Goal: Transaction & Acquisition: Purchase product/service

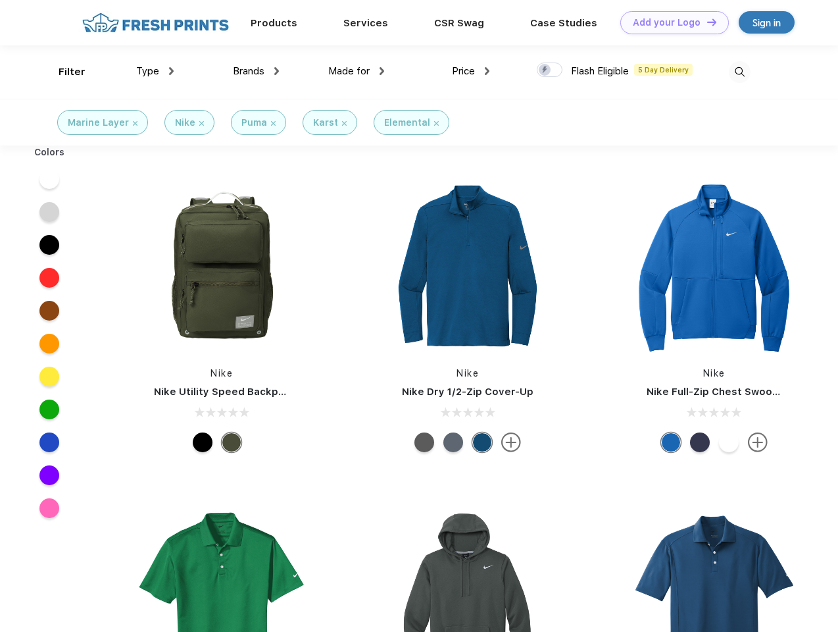
click at [670, 22] on link "Add your Logo Design Tool" at bounding box center [674, 22] width 109 height 23
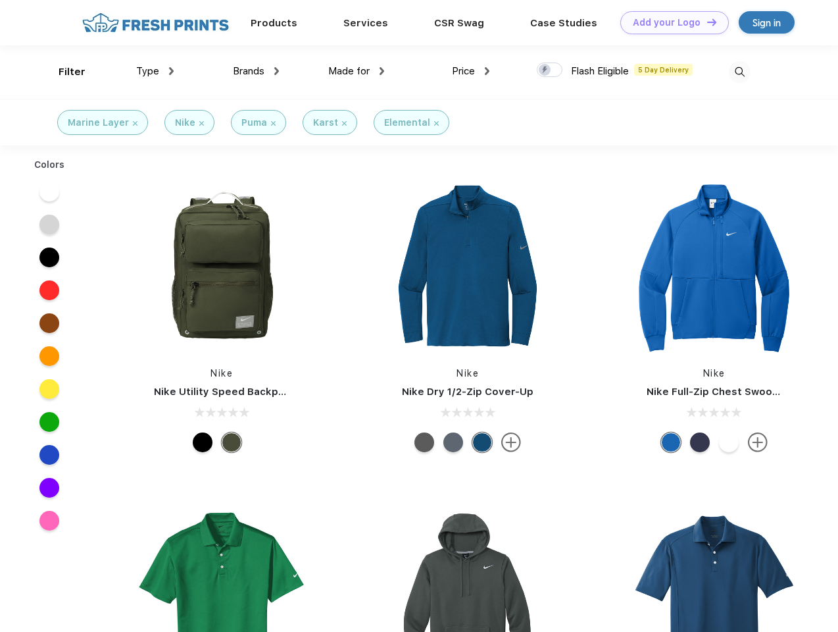
click at [0, 0] on div "Design Tool" at bounding box center [0, 0] width 0 height 0
click at [706, 22] on link "Add your Logo Design Tool" at bounding box center [674, 22] width 109 height 23
click at [63, 72] on div "Filter" at bounding box center [72, 71] width 27 height 15
click at [155, 71] on span "Type" at bounding box center [147, 71] width 23 height 12
click at [256, 71] on span "Brands" at bounding box center [249, 71] width 32 height 12
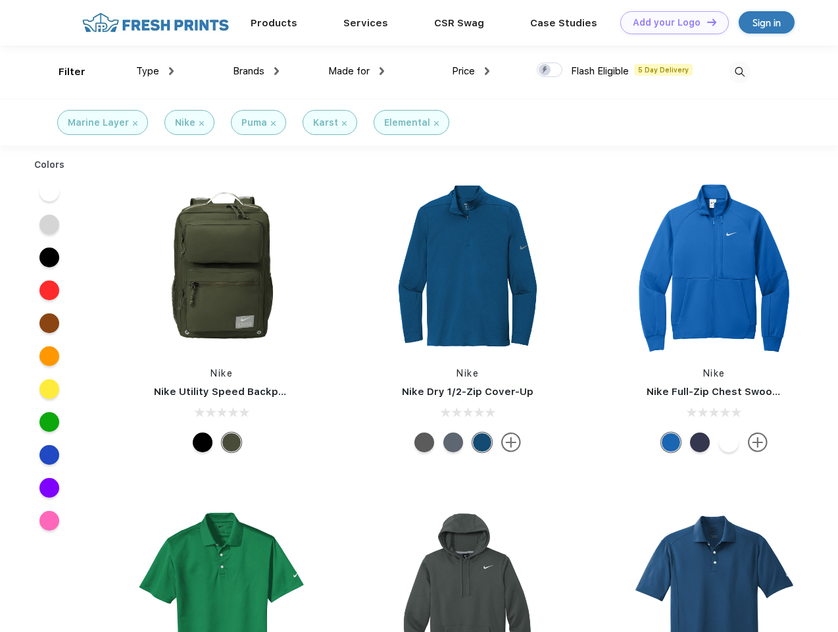
click at [357, 71] on span "Made for" at bounding box center [348, 71] width 41 height 12
click at [471, 71] on span "Price" at bounding box center [463, 71] width 23 height 12
click at [550, 70] on div at bounding box center [550, 70] width 26 height 14
click at [545, 70] on input "checkbox" at bounding box center [541, 66] width 9 height 9
click at [739, 72] on img at bounding box center [740, 72] width 22 height 22
